Goal: Information Seeking & Learning: Learn about a topic

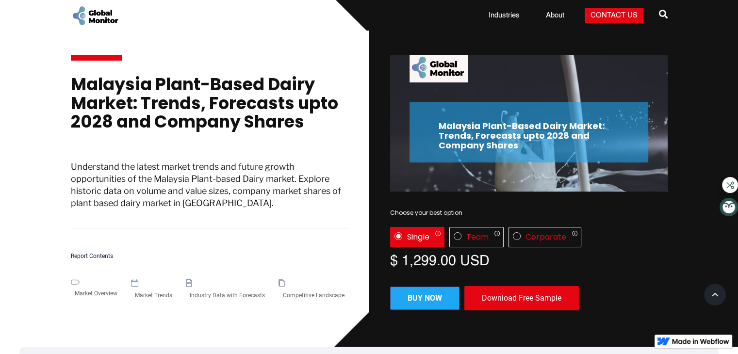
click at [199, 115] on h1 "Malaysia Plant-Based Dairy Market: Trends, Forecasts upto 2028 and Company Shar…" at bounding box center [210, 108] width 278 height 66
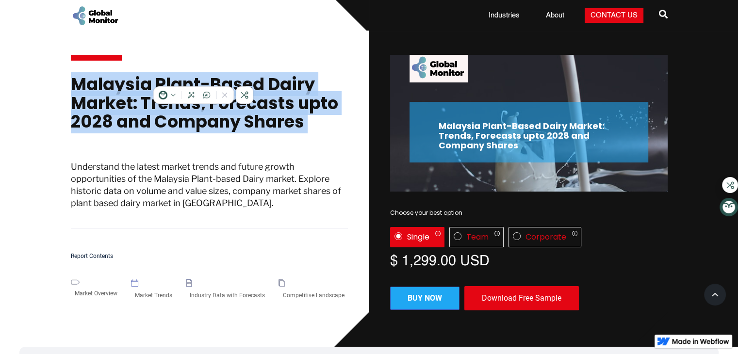
click at [199, 115] on h1 "Malaysia Plant-Based Dairy Market: Trends, Forecasts upto 2028 and Company Shar…" at bounding box center [210, 108] width 278 height 66
click at [290, 77] on h1 "Malaysia Plant-Based Dairy Market: Trends, Forecasts upto 2028 and Company Shar…" at bounding box center [210, 108] width 278 height 66
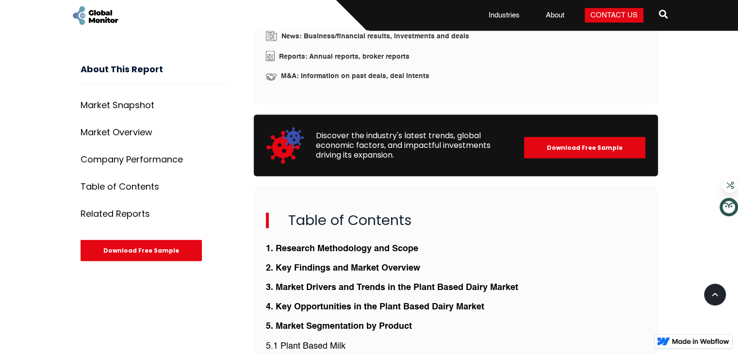
scroll to position [1720, 0]
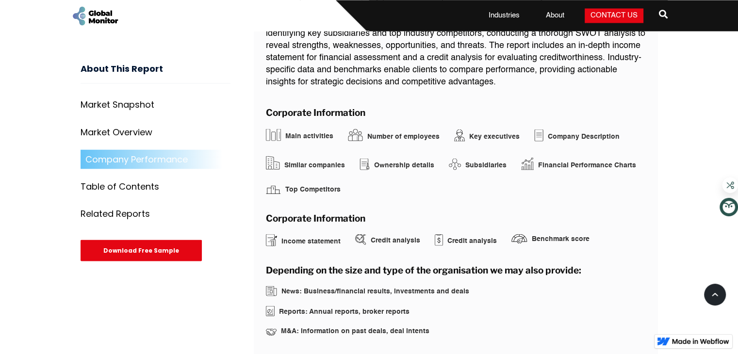
click at [123, 74] on h3 "About This Report" at bounding box center [156, 74] width 150 height 20
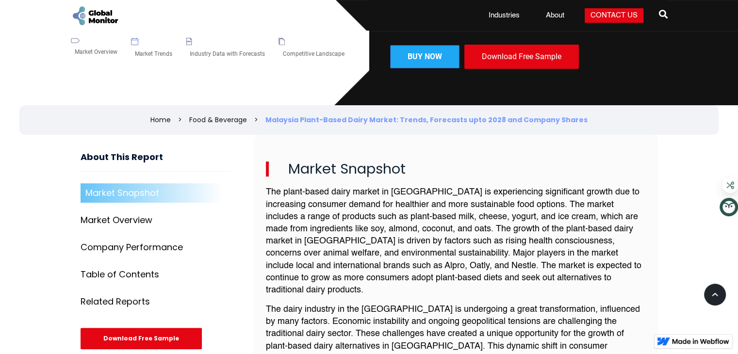
scroll to position [241, 0]
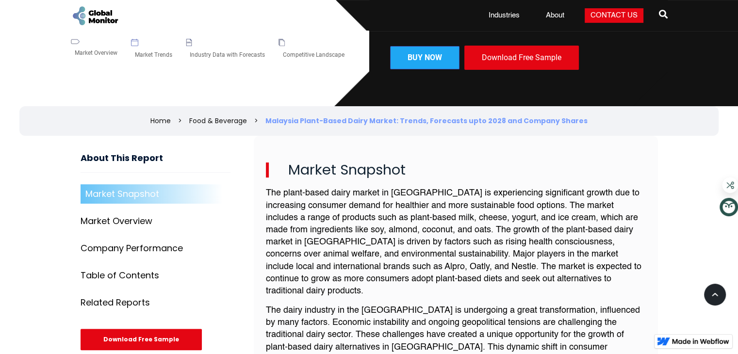
click at [96, 156] on h3 "About This Report" at bounding box center [156, 163] width 150 height 20
click at [337, 187] on p "The plant-based dairy market in [GEOGRAPHIC_DATA] is experiencing significant g…" at bounding box center [456, 242] width 380 height 110
